Goal: Task Accomplishment & Management: Manage account settings

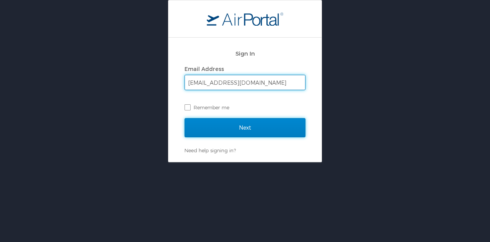
click at [224, 123] on input "Next" at bounding box center [245, 127] width 121 height 19
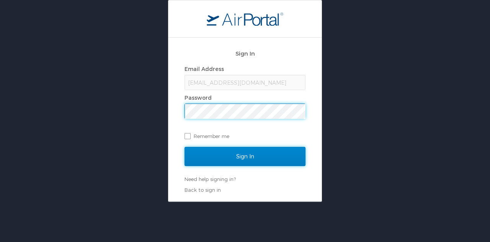
click at [266, 156] on input "Sign In" at bounding box center [245, 156] width 121 height 19
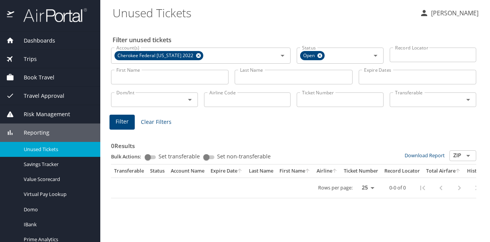
click at [266, 33] on div "Filter unused tickets Account(s) Cherokee Federal Texas 2022 Account(s) Status …" at bounding box center [295, 132] width 365 height 217
select select "US"
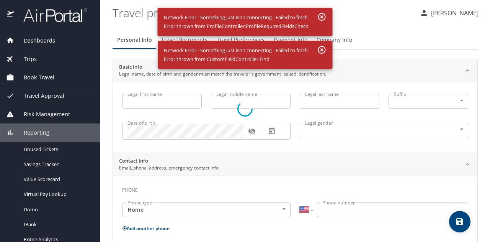
click at [424, 26] on div at bounding box center [245, 109] width 490 height 266
click at [320, 15] on div at bounding box center [245, 109] width 490 height 266
click at [322, 47] on div at bounding box center [245, 109] width 490 height 266
click at [416, 23] on div at bounding box center [245, 109] width 490 height 266
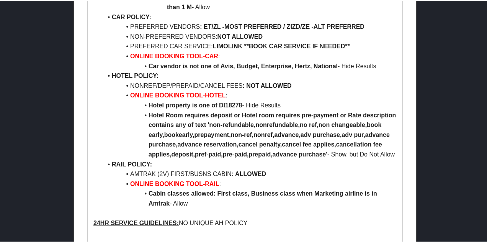
scroll to position [949, 0]
